Goal: Communication & Community: Answer question/provide support

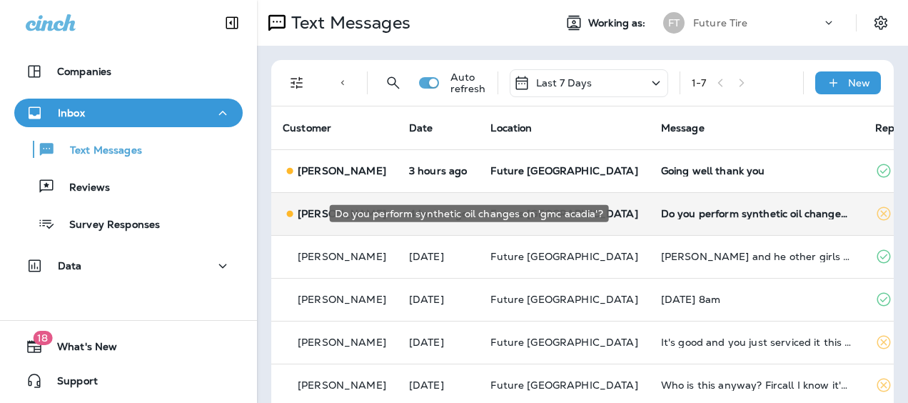
click at [661, 217] on div "Do you perform synthetic oil changes on 'gmc acadia'?" at bounding box center [756, 213] width 191 height 11
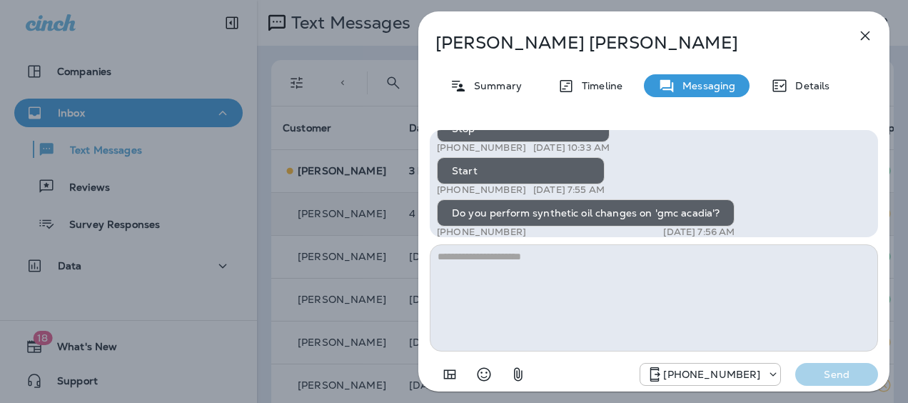
scroll to position [-453, 0]
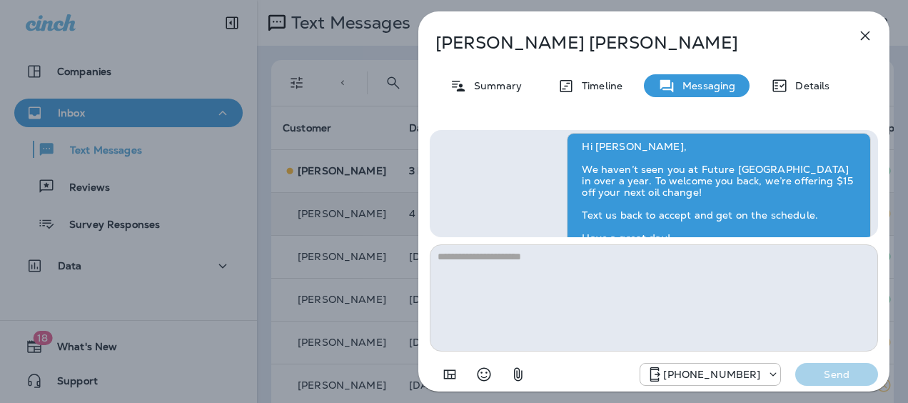
click at [865, 31] on icon "button" at bounding box center [865, 35] width 17 height 17
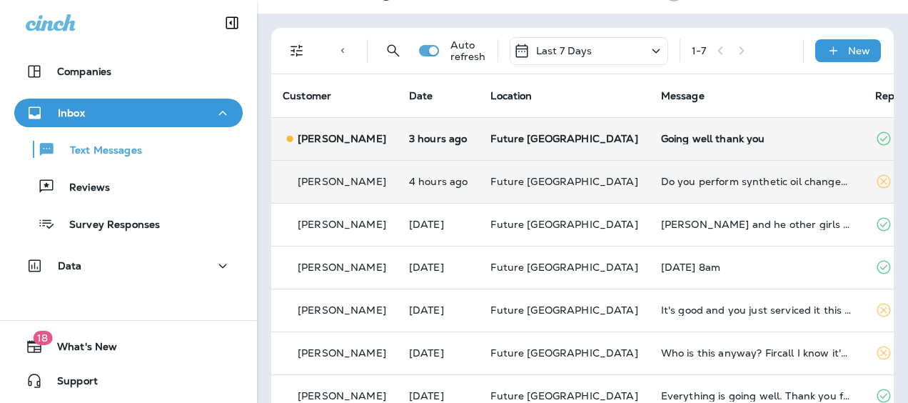
scroll to position [61, 0]
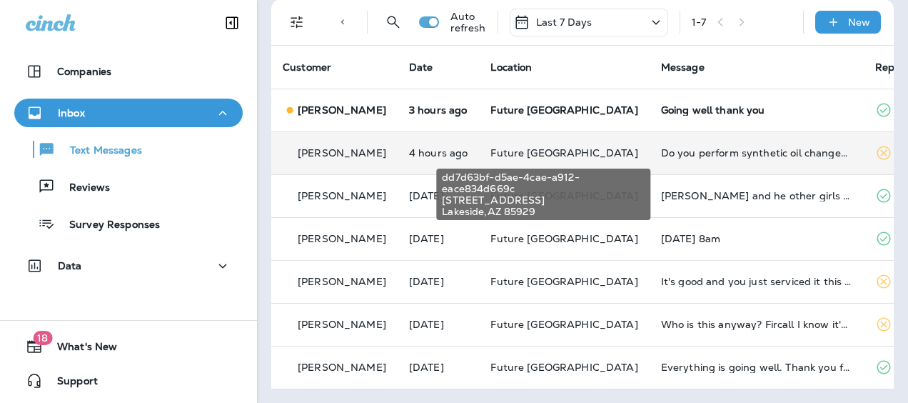
click at [569, 151] on span "Future [GEOGRAPHIC_DATA]" at bounding box center [563, 152] width 147 height 13
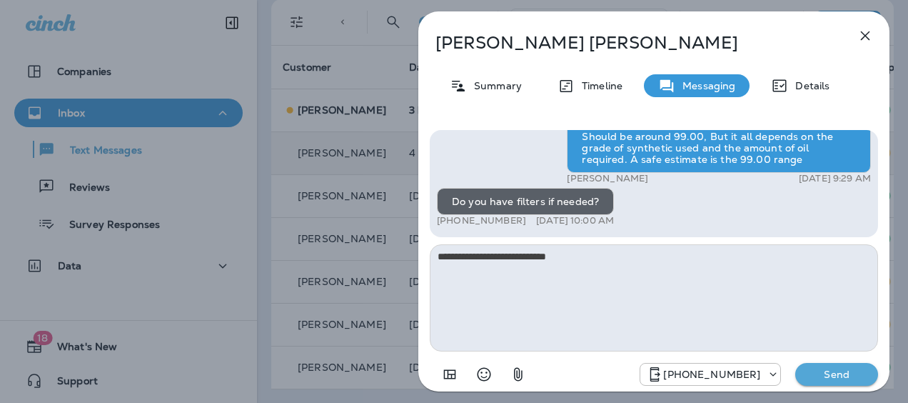
type textarea "**********"
click at [829, 375] on p "Send" at bounding box center [837, 374] width 60 height 13
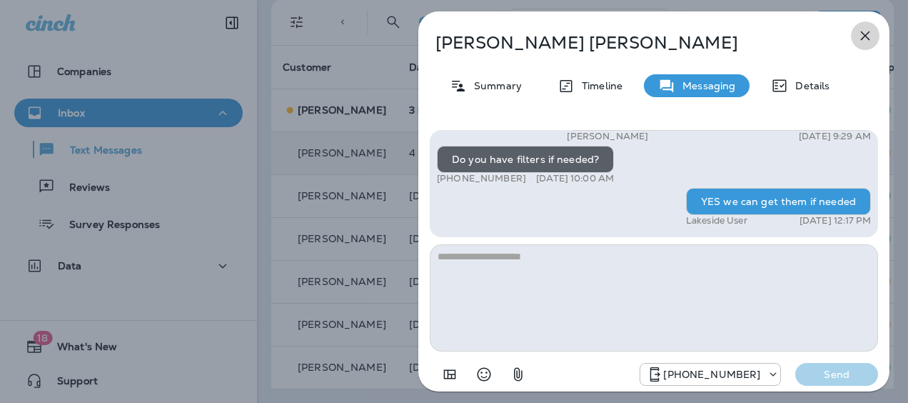
click at [867, 36] on icon "button" at bounding box center [865, 35] width 17 height 17
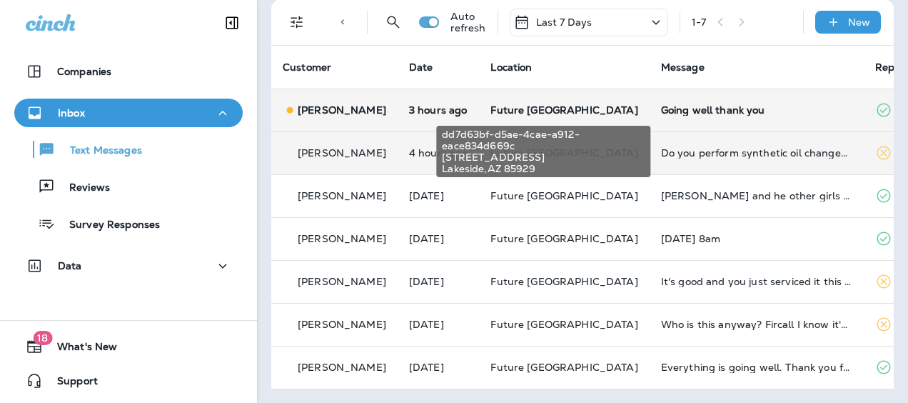
click at [543, 104] on span "Future [GEOGRAPHIC_DATA]" at bounding box center [563, 110] width 147 height 13
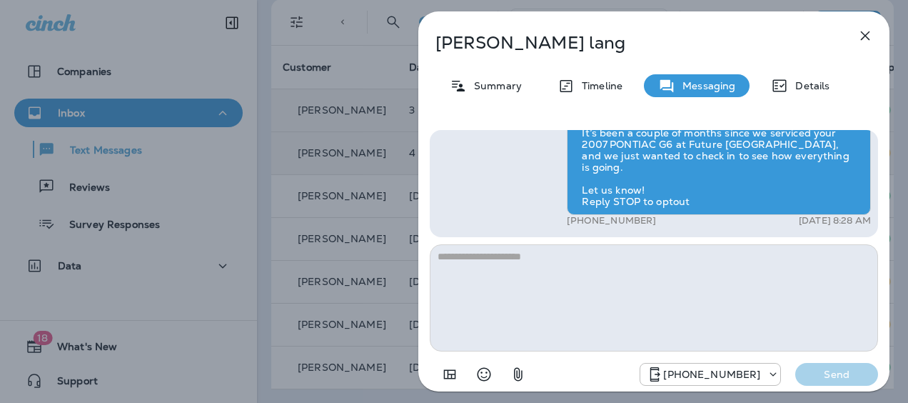
click at [864, 34] on icon "button" at bounding box center [865, 35] width 9 height 9
